Goal: Task Accomplishment & Management: Manage account settings

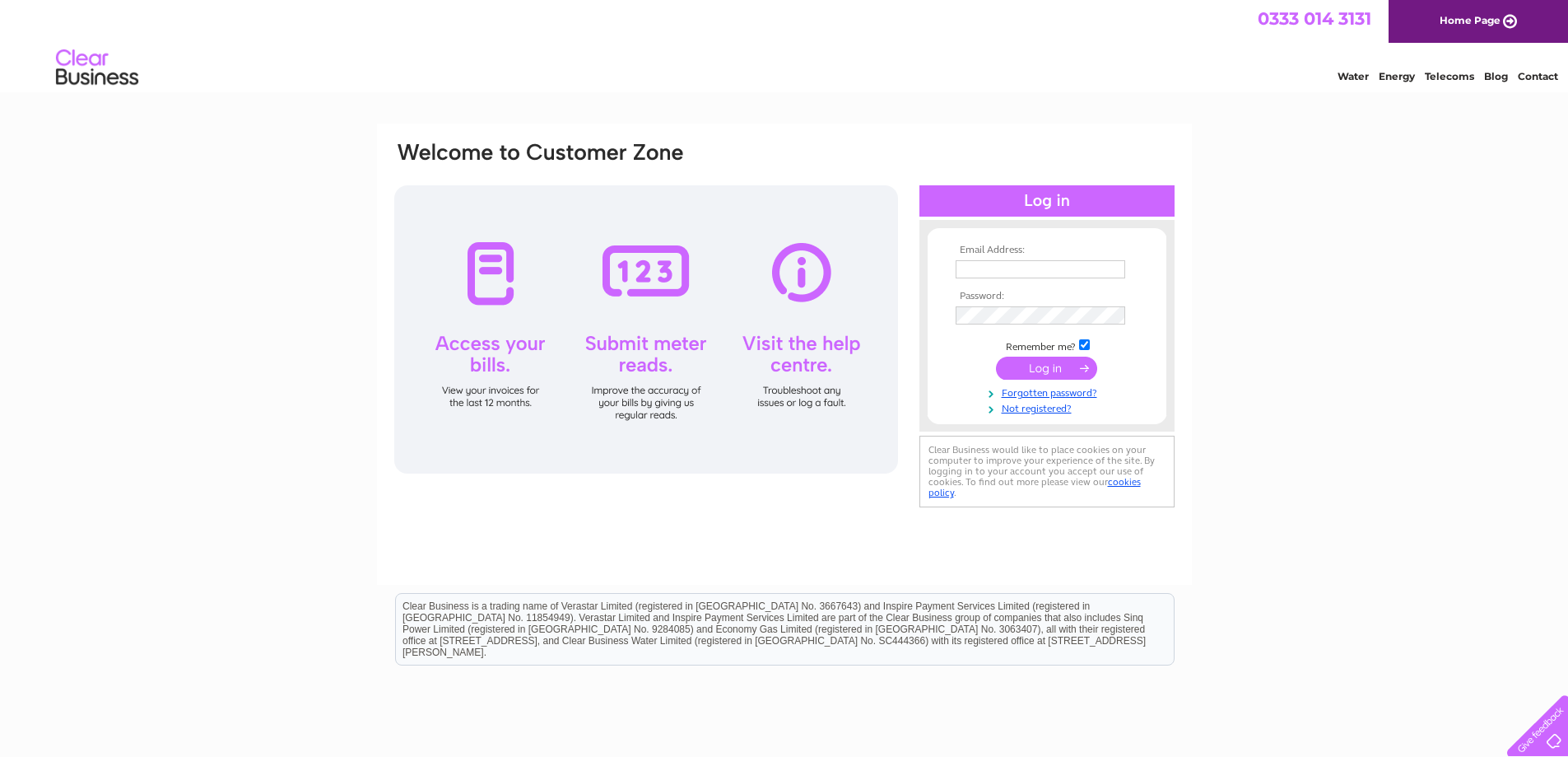
type input "emeraldinnsltd@gmail.com"
click at [1063, 364] on input "submit" at bounding box center [1047, 367] width 101 height 23
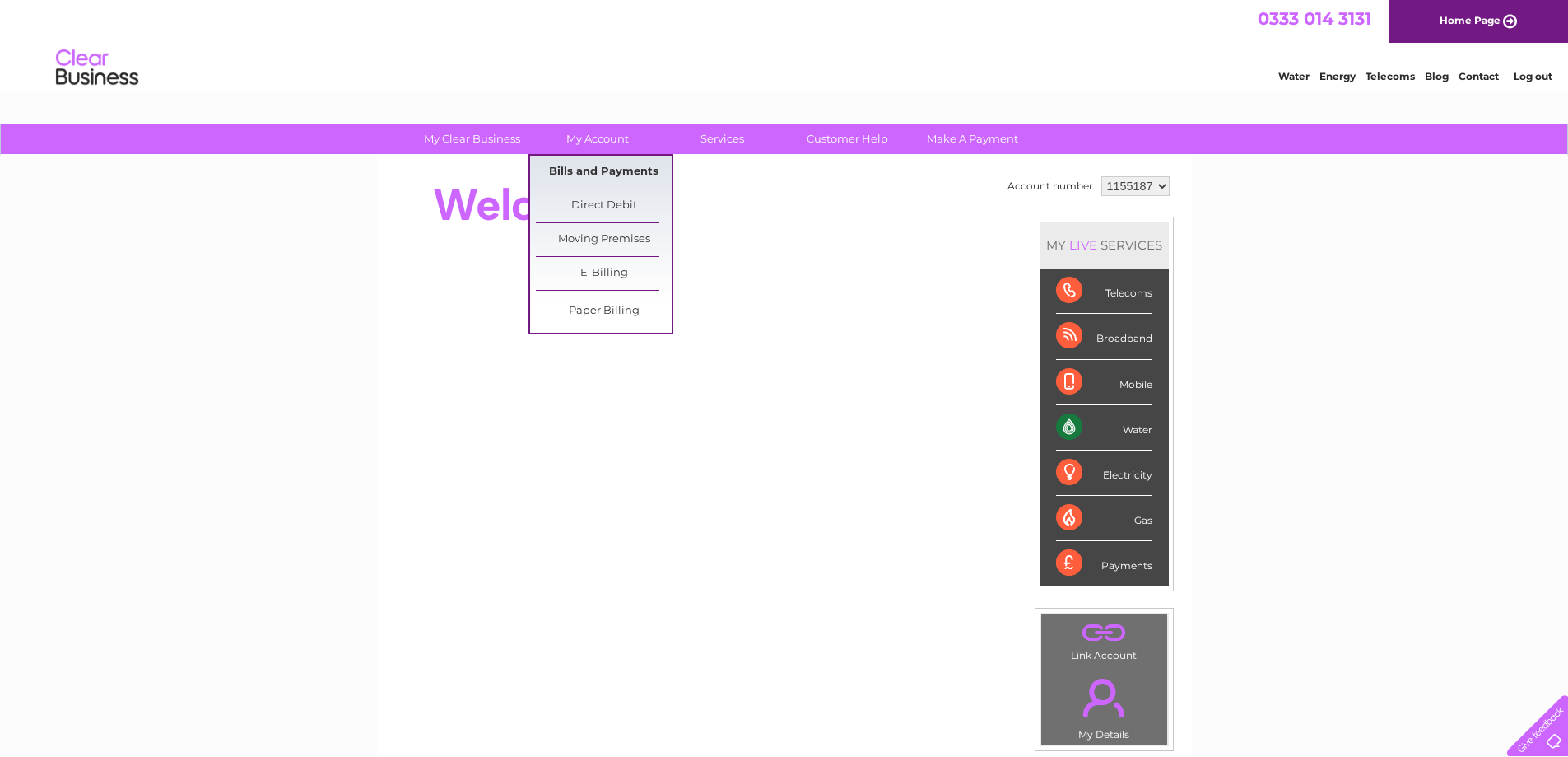
click at [604, 171] on link "Bills and Payments" at bounding box center [604, 172] width 135 height 33
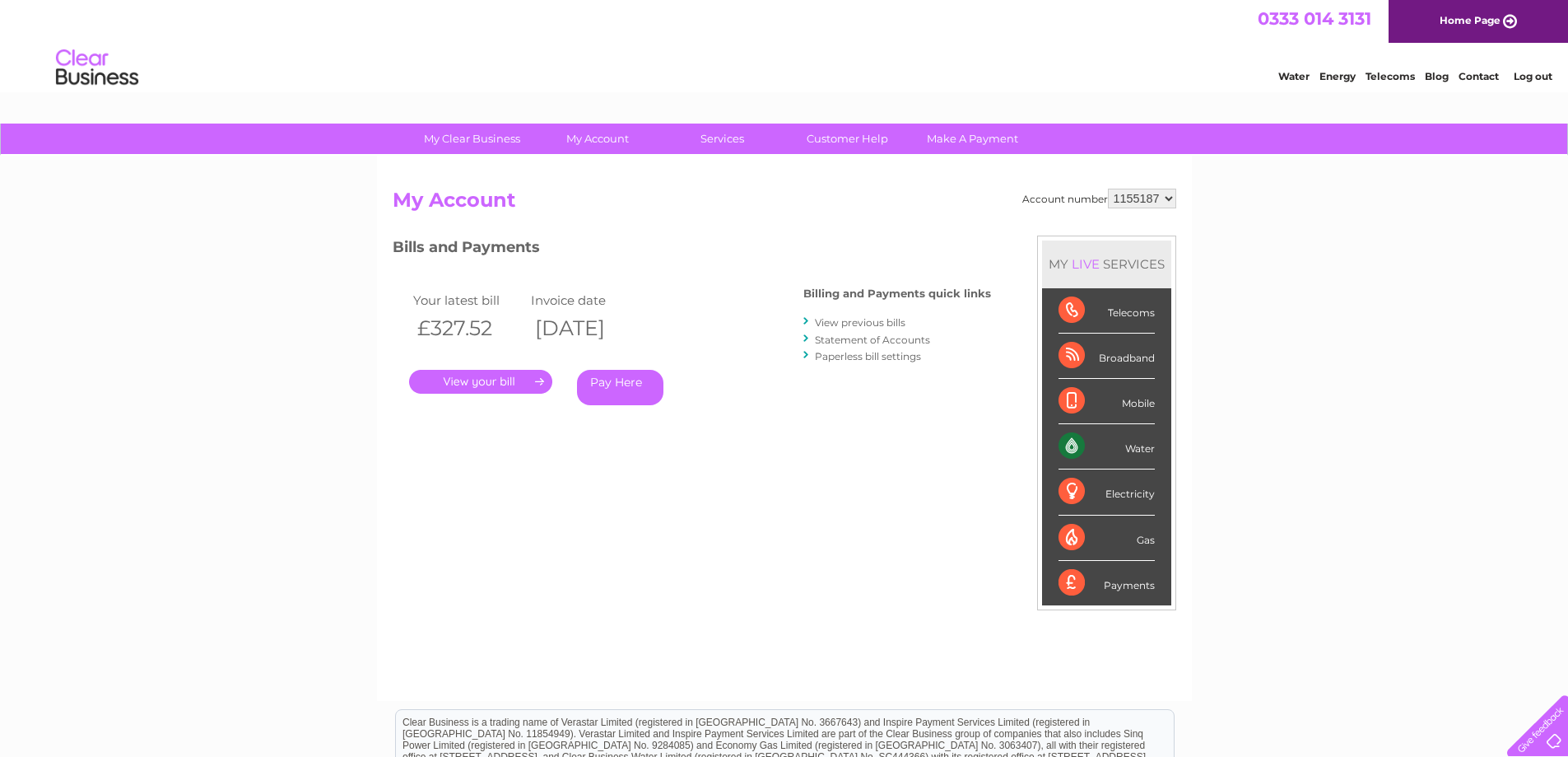
click at [626, 381] on link "Pay Here" at bounding box center [621, 387] width 86 height 35
click at [486, 383] on link "." at bounding box center [481, 381] width 143 height 24
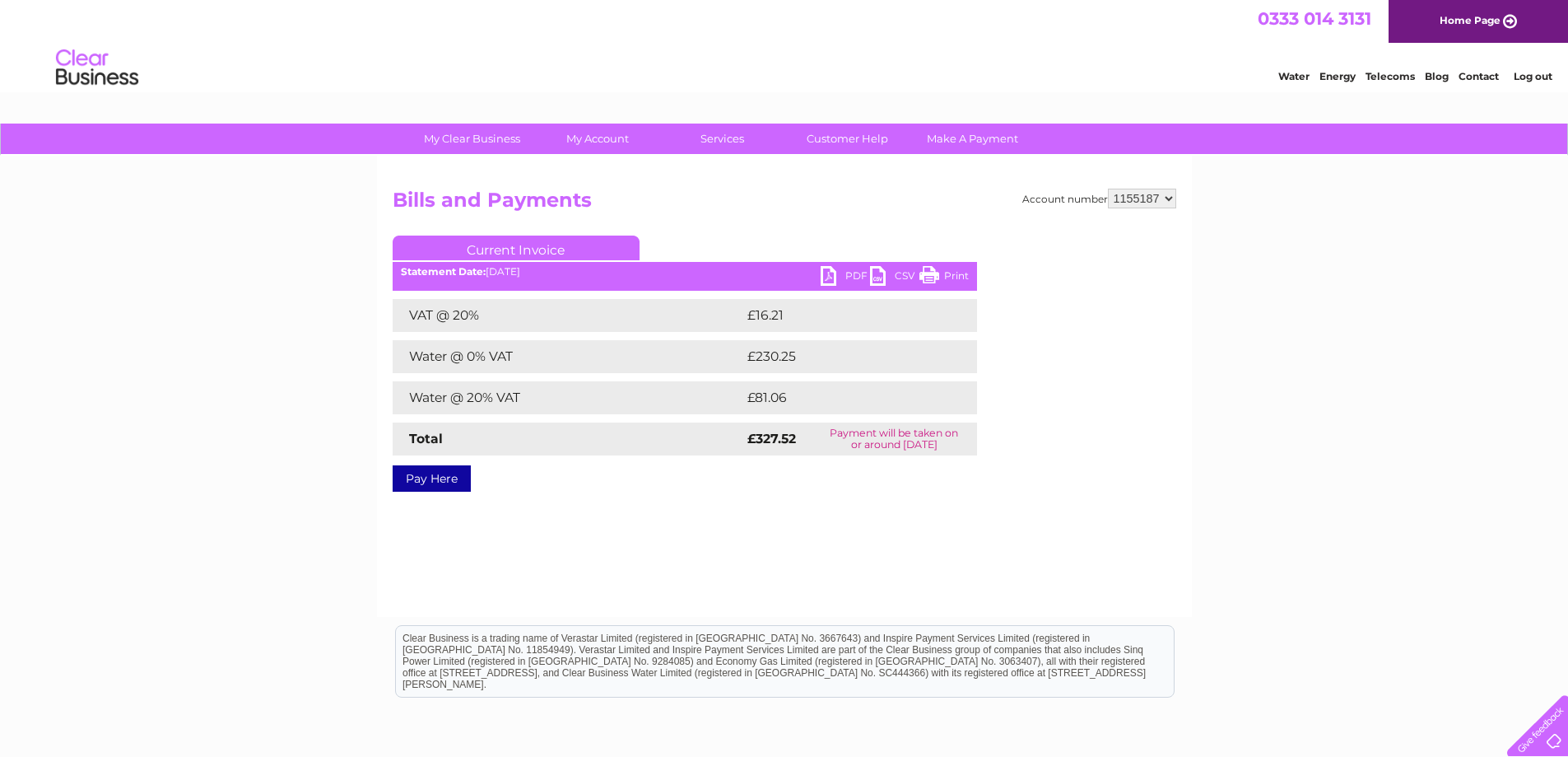
click at [859, 274] on link "PDF" at bounding box center [845, 278] width 49 height 24
